Goal: Find specific fact

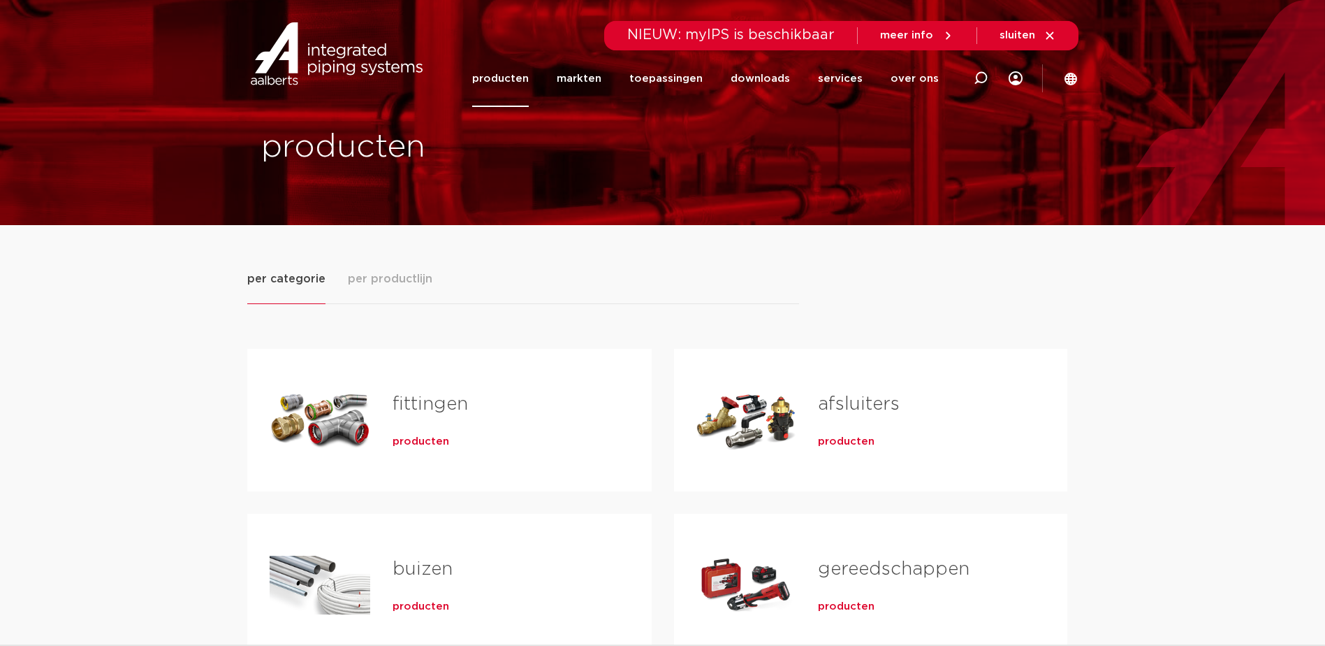
click at [415, 405] on link "fittingen" at bounding box center [430, 404] width 75 height 18
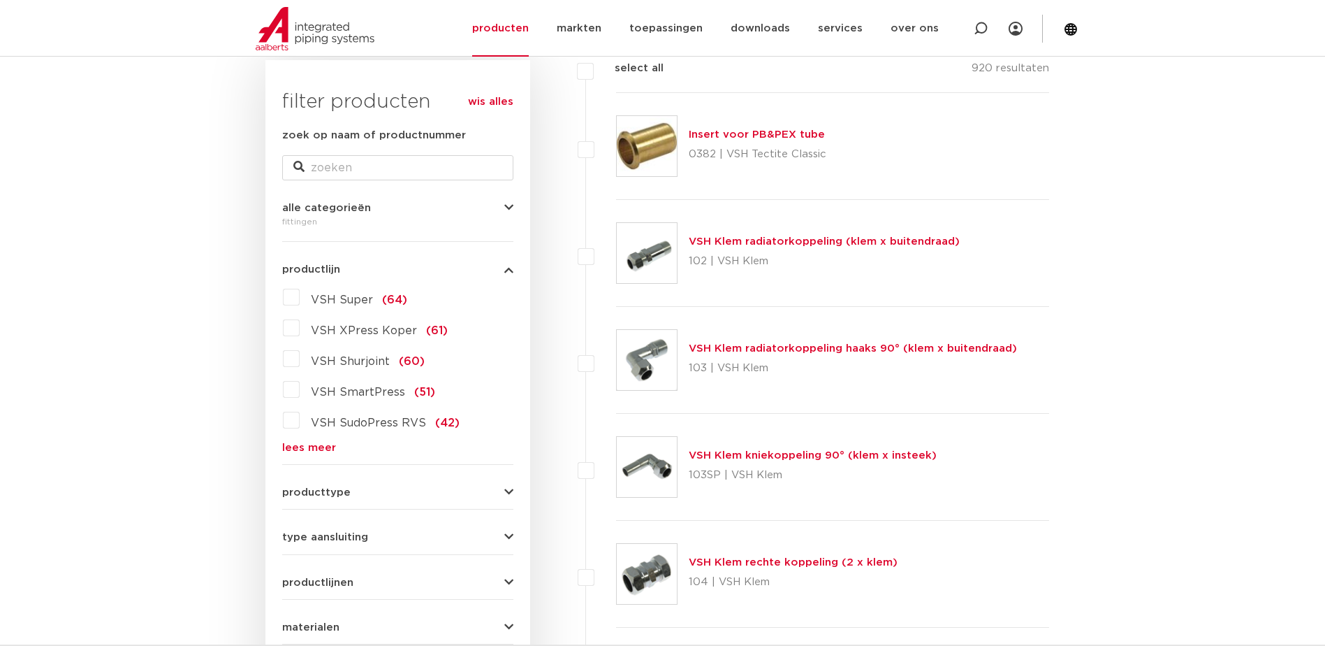
scroll to position [279, 0]
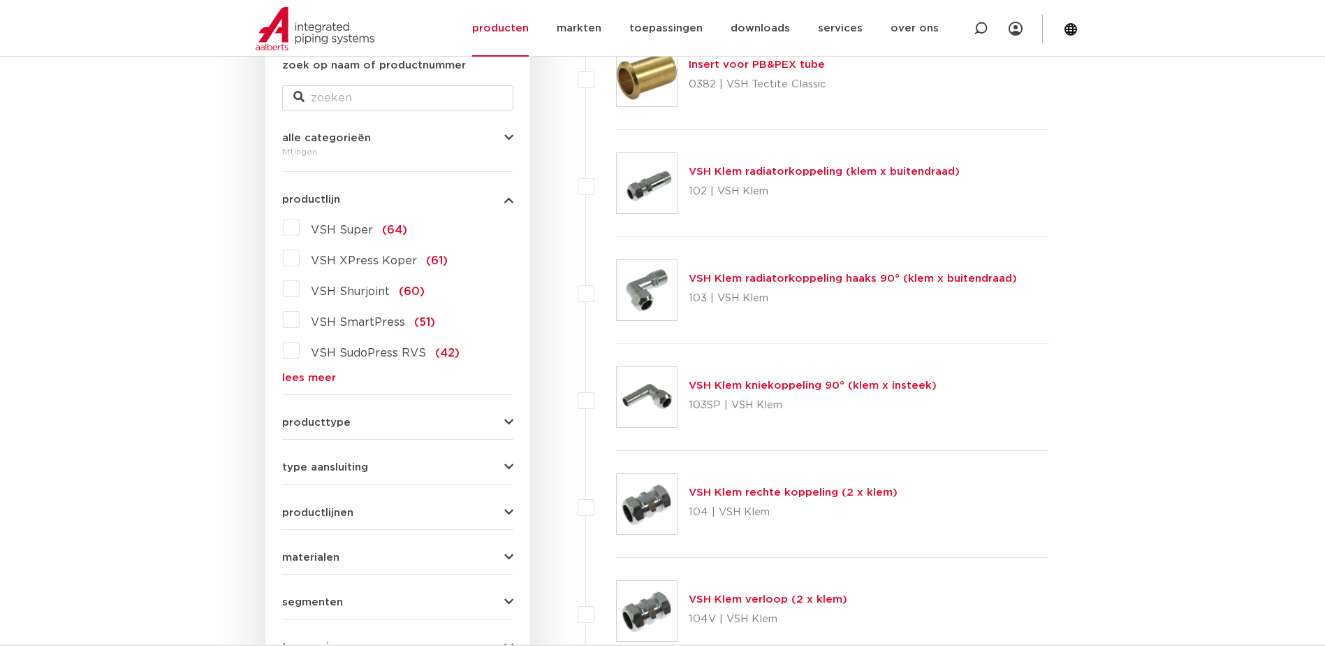
click at [305, 375] on link "lees meer" at bounding box center [397, 377] width 231 height 10
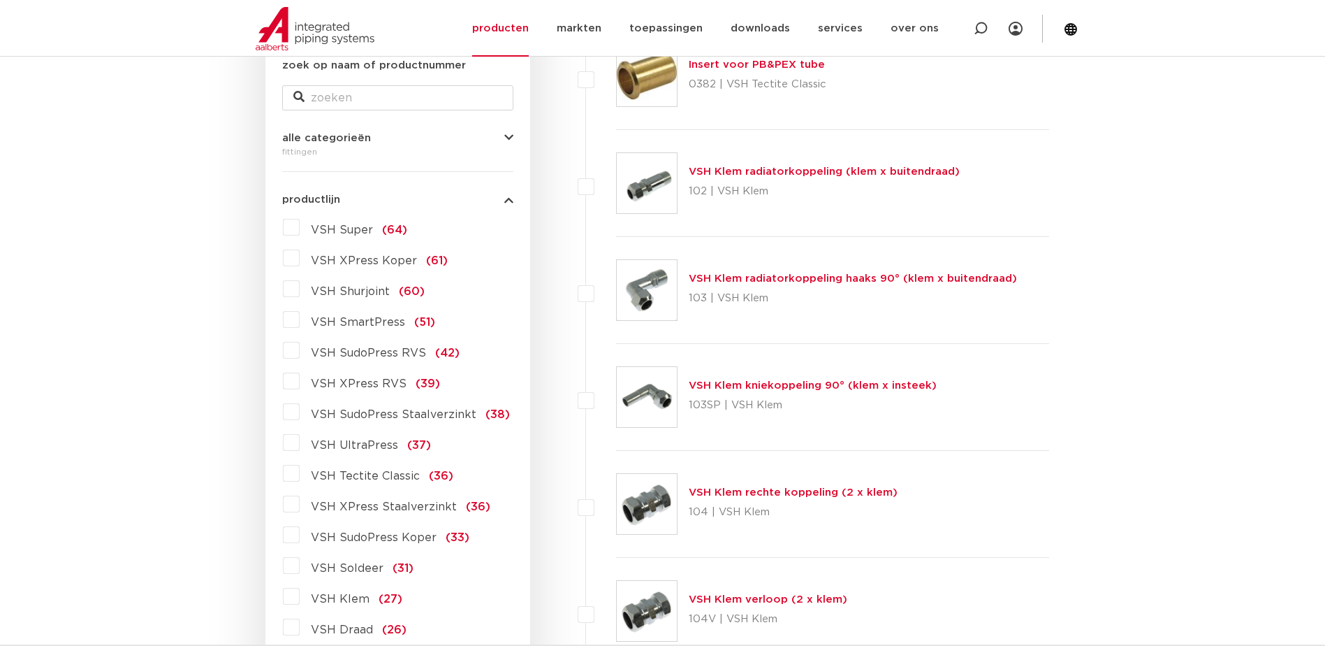
click at [300, 503] on label "VSH XPress Staalverzinkt (36)" at bounding box center [395, 504] width 191 height 22
click at [0, 0] on input "VSH XPress Staalverzinkt (36)" at bounding box center [0, 0] width 0 height 0
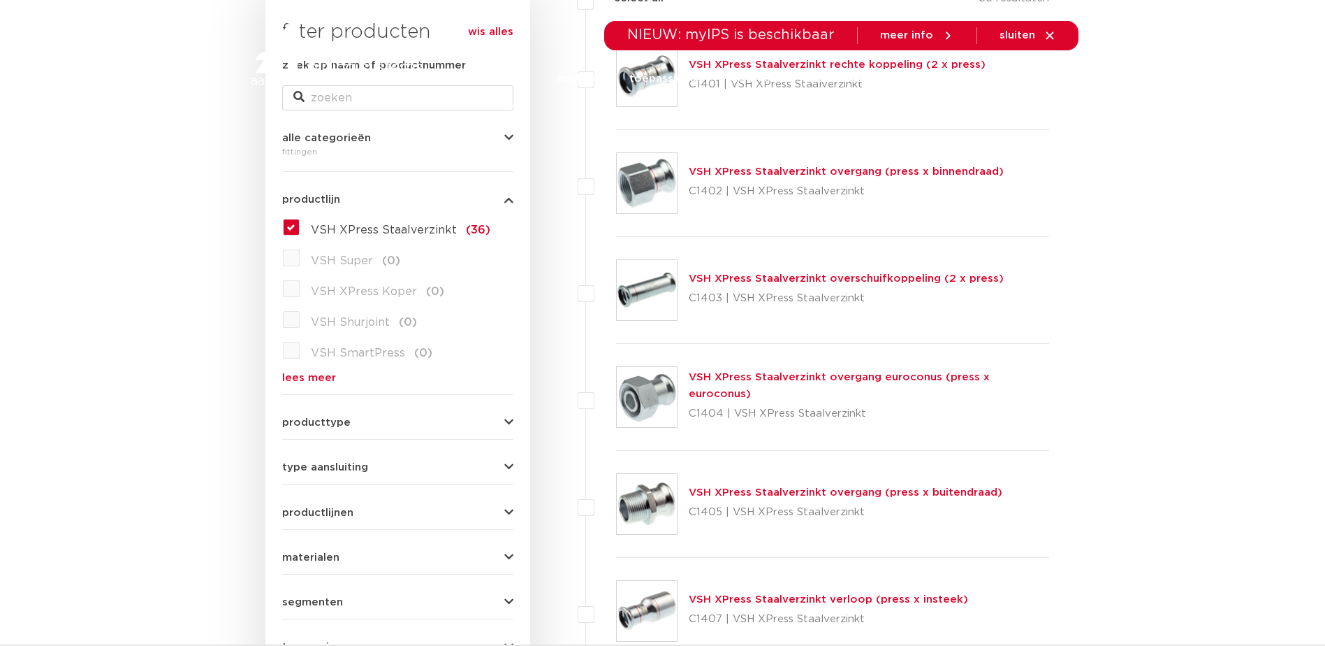
scroll to position [279, 0]
click at [849, 172] on link "VSH XPress Staalverzinkt overgang (press x binnendraad)" at bounding box center [846, 171] width 315 height 10
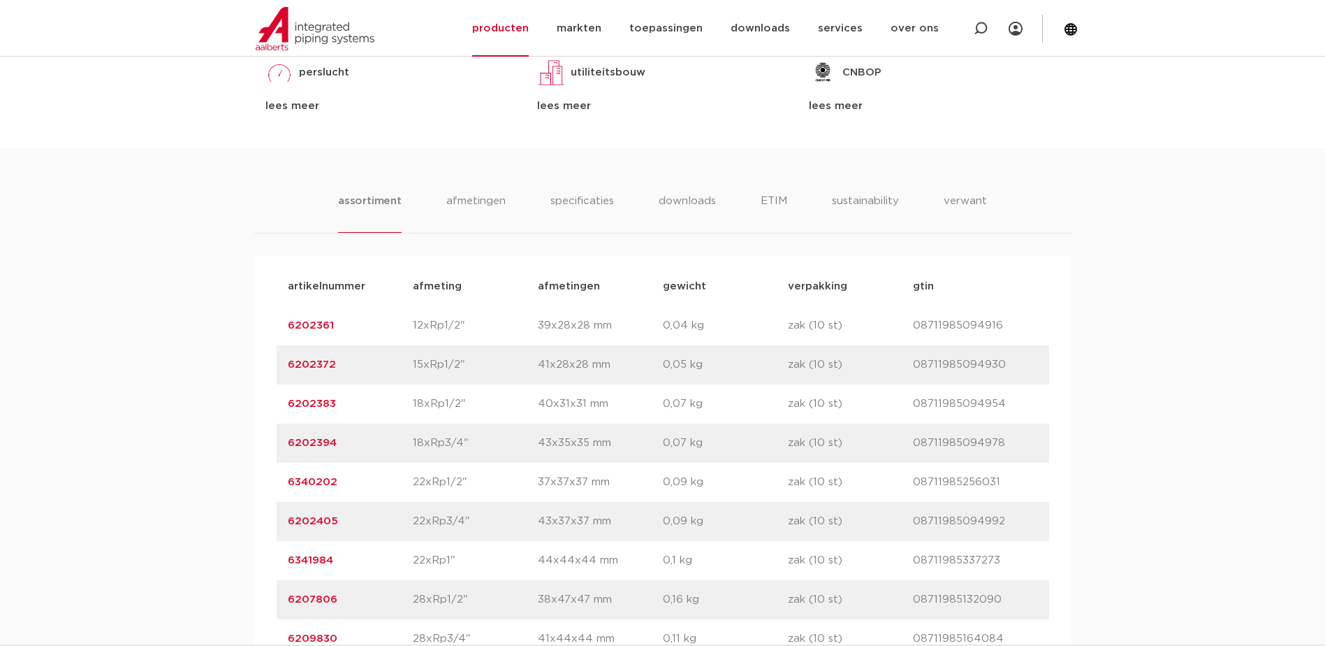
scroll to position [1118, 0]
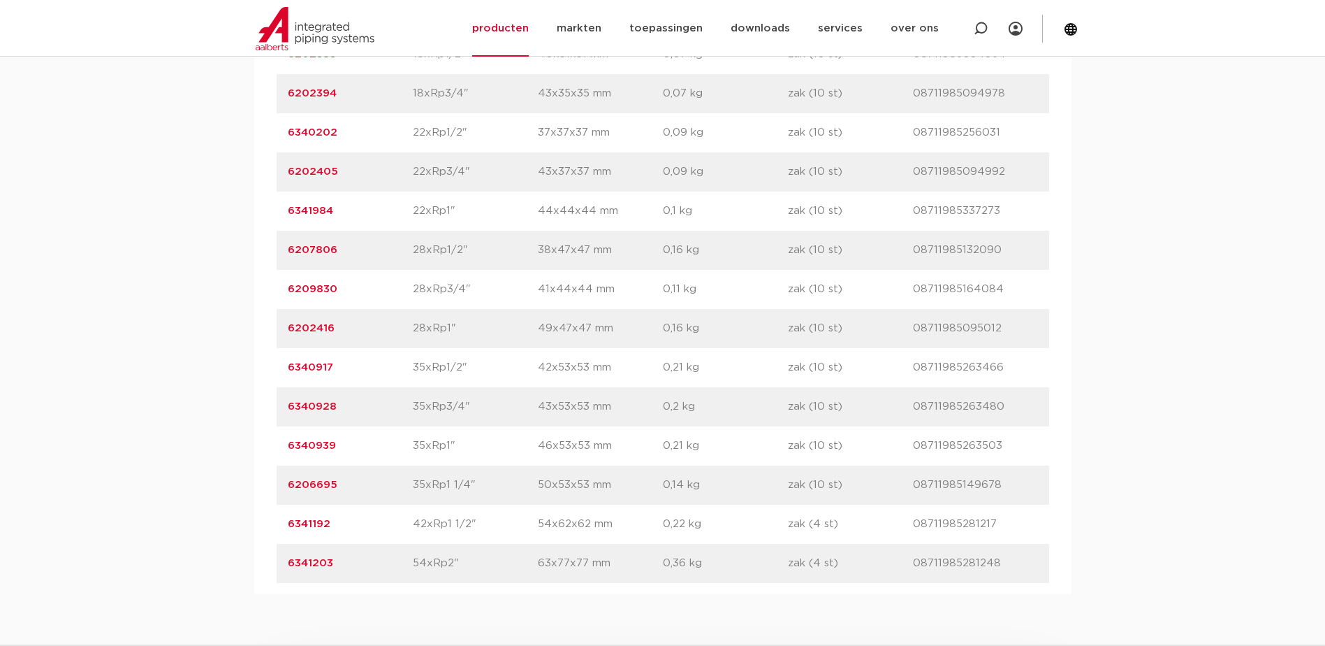
drag, startPoint x: 335, startPoint y: 328, endPoint x: 288, endPoint y: 333, distance: 47.1
click at [288, 333] on p "6202416" at bounding box center [350, 328] width 125 height 17
copy link "6202416"
